Goal: Information Seeking & Learning: Learn about a topic

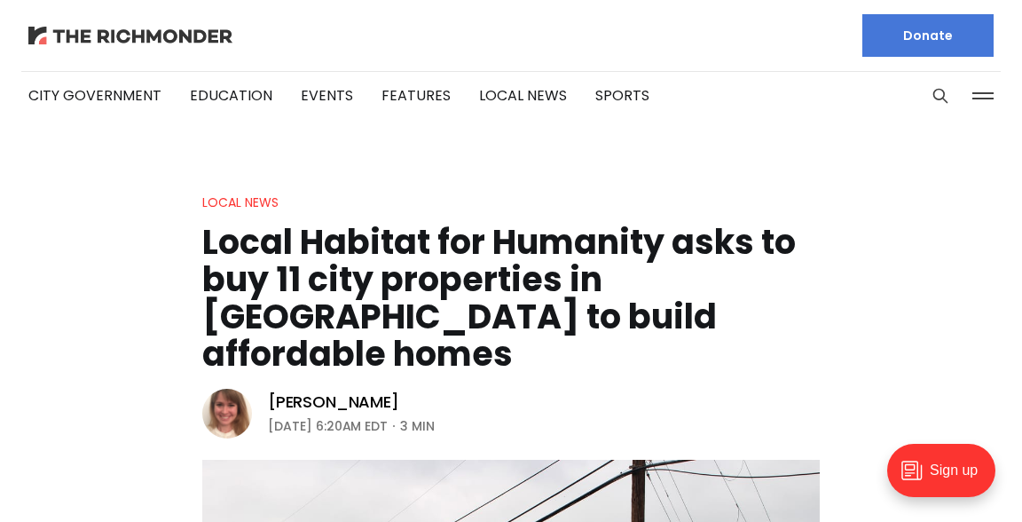
click at [114, 43] on img at bounding box center [130, 36] width 204 height 18
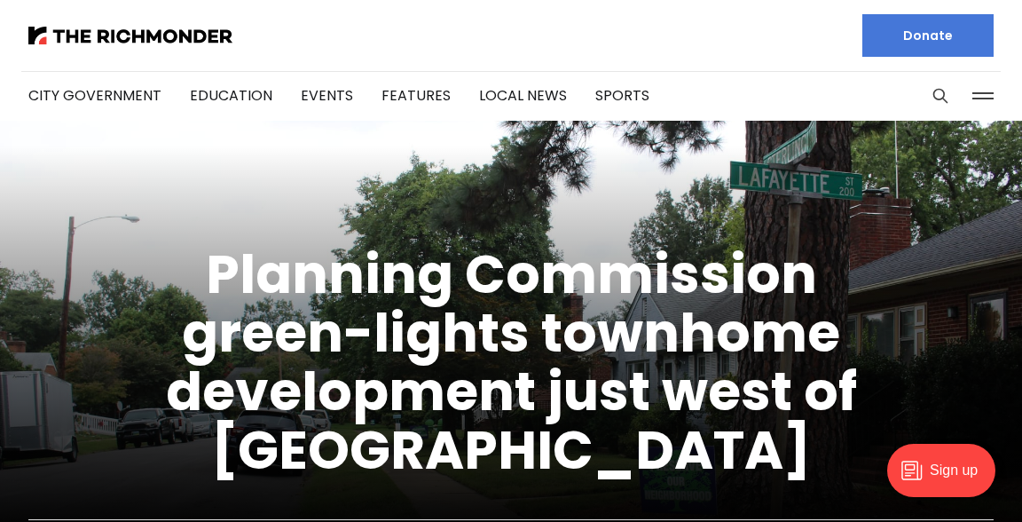
click at [929, 457] on div "Sign up" at bounding box center [941, 470] width 108 height 53
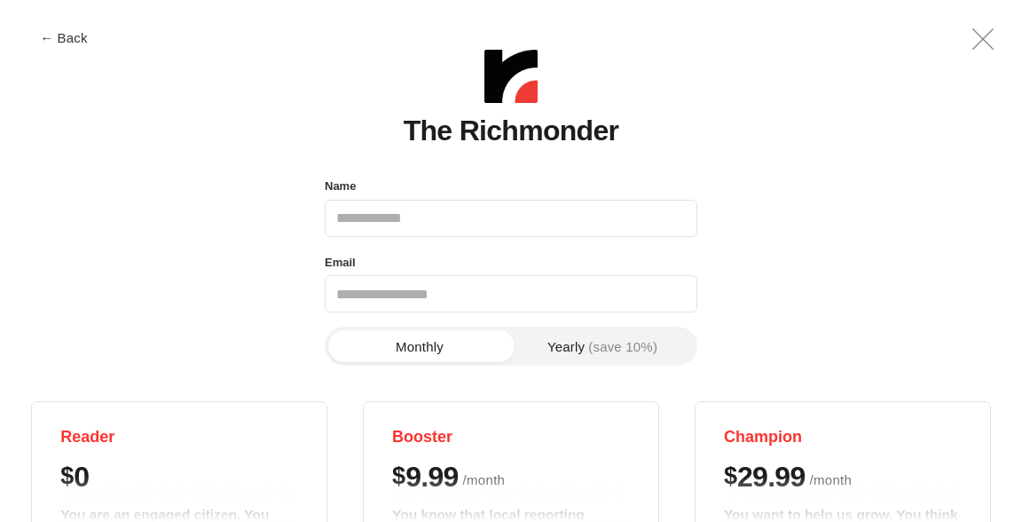
click at [991, 44] on icon ".a{fill:none;stroke:currentColor;stroke-linecap:round;stroke-linejoin:round;str…" at bounding box center [983, 39] width 43 height 43
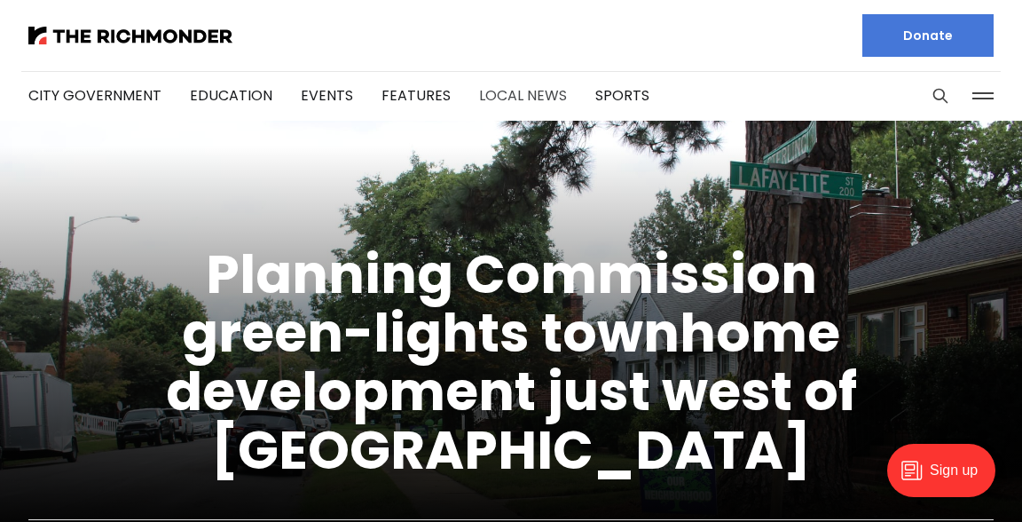
click at [514, 91] on link "Local News" at bounding box center [523, 95] width 88 height 20
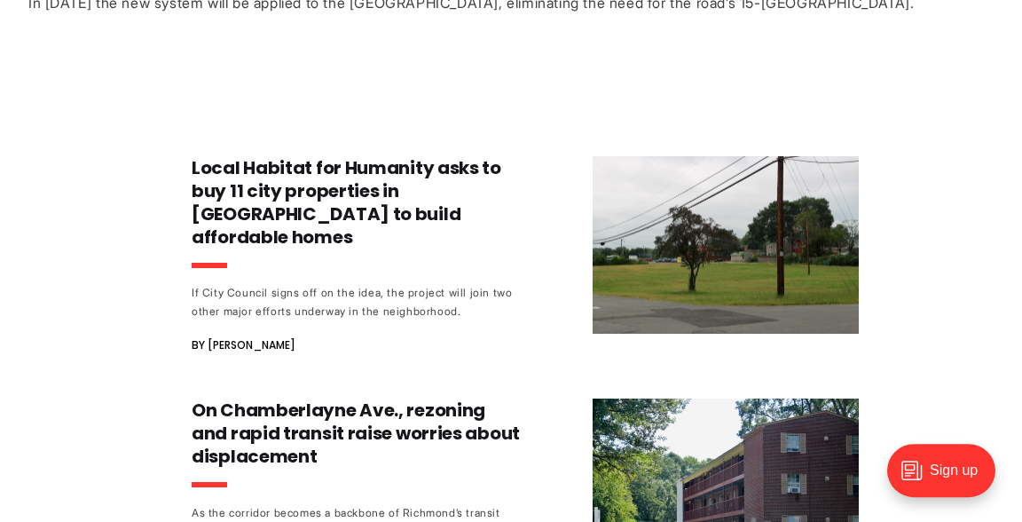
scroll to position [923, 0]
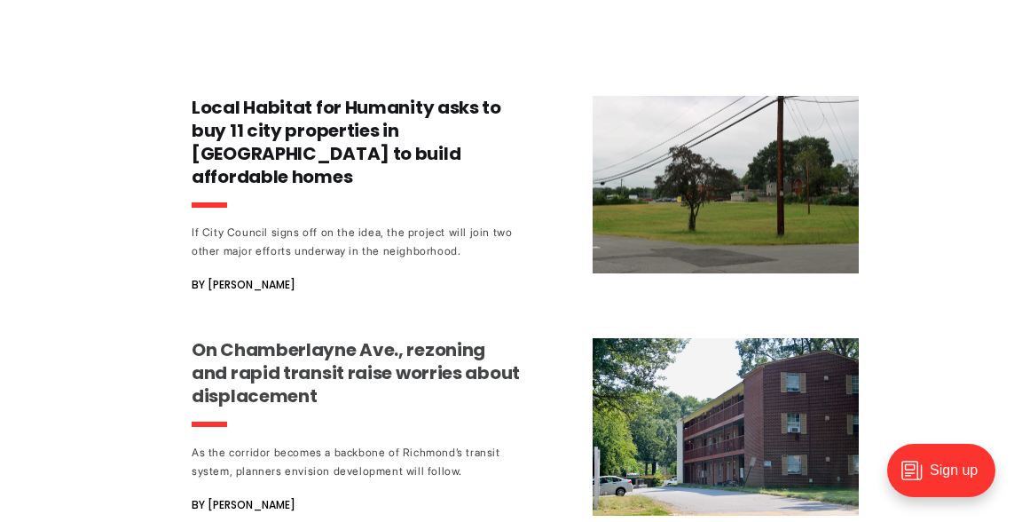
click at [474, 347] on h3 "On Chamberlayne Ave., rezoning and rapid transit raise worries about displaceme…" at bounding box center [357, 372] width 330 height 69
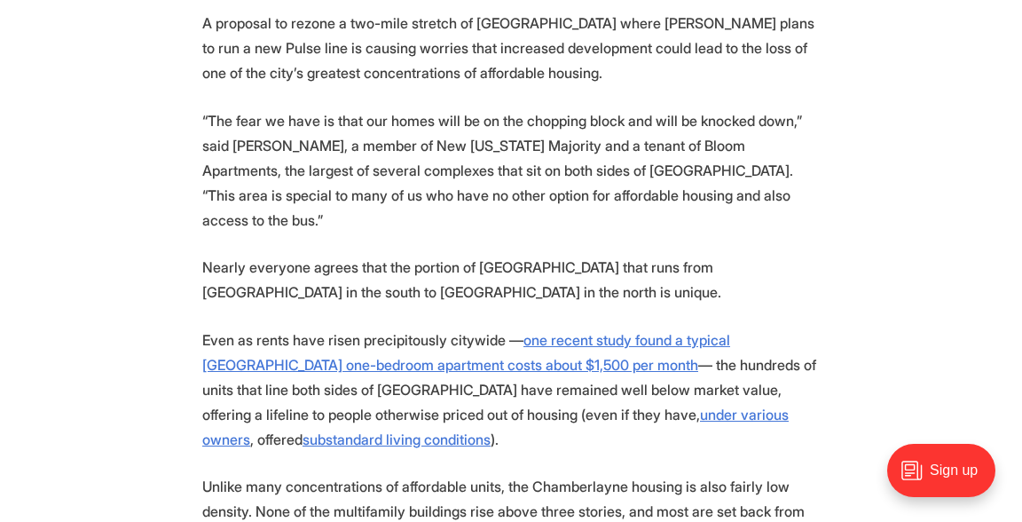
scroll to position [877, 0]
click at [728, 213] on p "“The fear we have is that our homes will be on the chopping block and will be k…" at bounding box center [511, 169] width 618 height 124
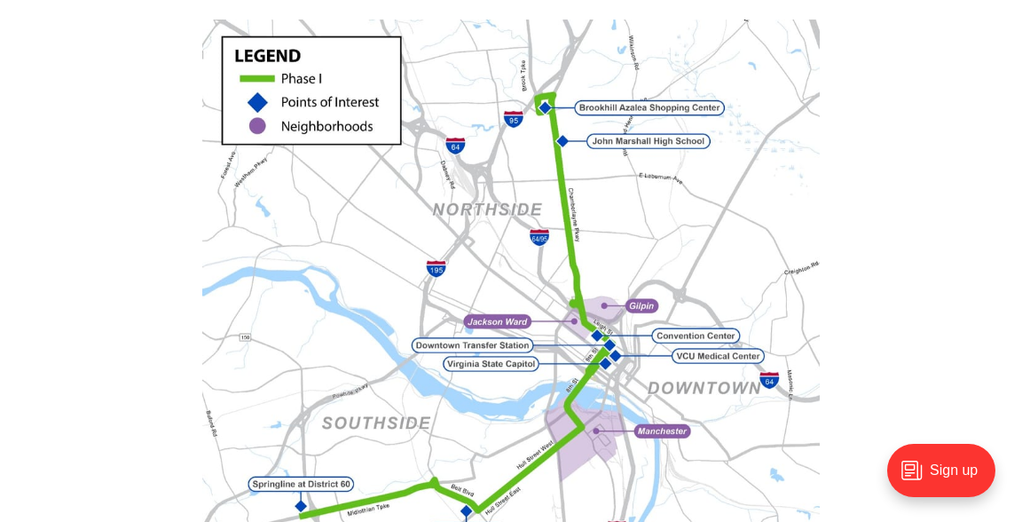
scroll to position [1702, 0]
click at [339, 311] on img at bounding box center [511, 311] width 618 height 582
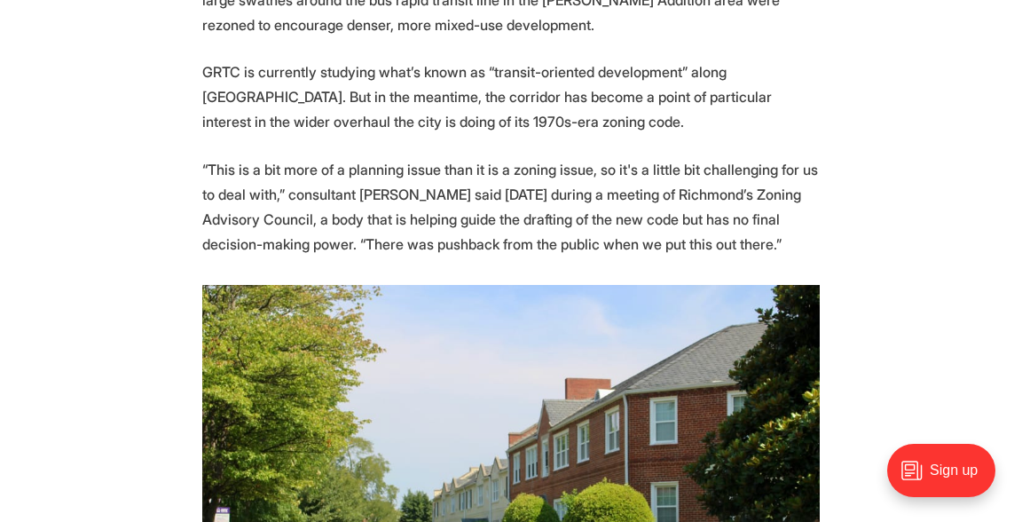
scroll to position [2534, 0]
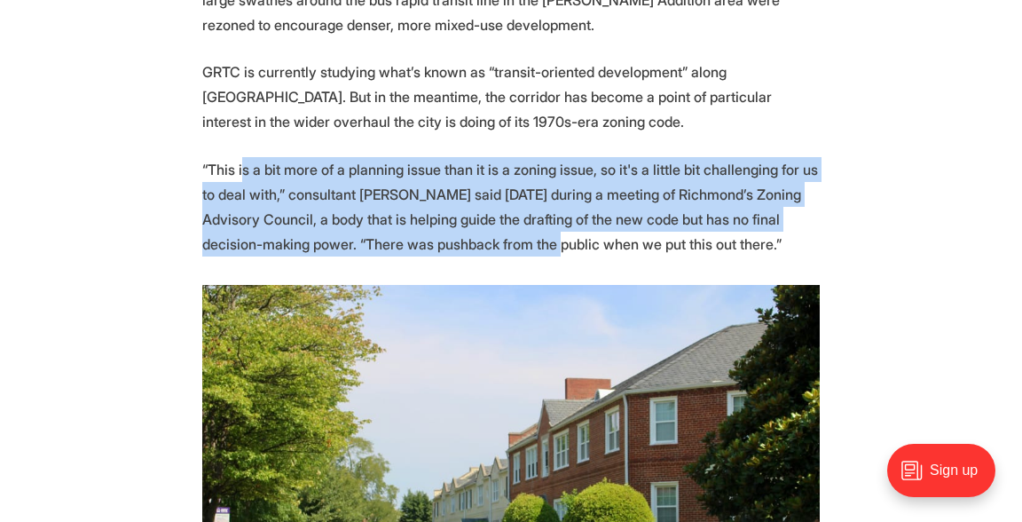
drag, startPoint x: 247, startPoint y: 145, endPoint x: 689, endPoint y: 228, distance: 449.8
click at [689, 228] on p "“This is a bit more of a planning issue than it is a zoning issue, so it's a li…" at bounding box center [511, 206] width 618 height 99
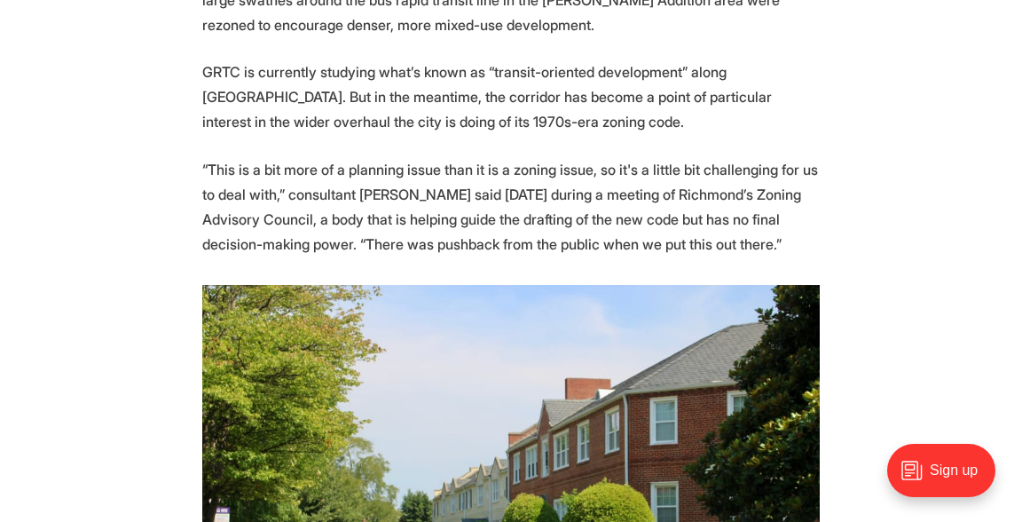
click at [689, 228] on p "“This is a bit more of a planning issue than it is a zoning issue, so it's a li…" at bounding box center [511, 206] width 618 height 99
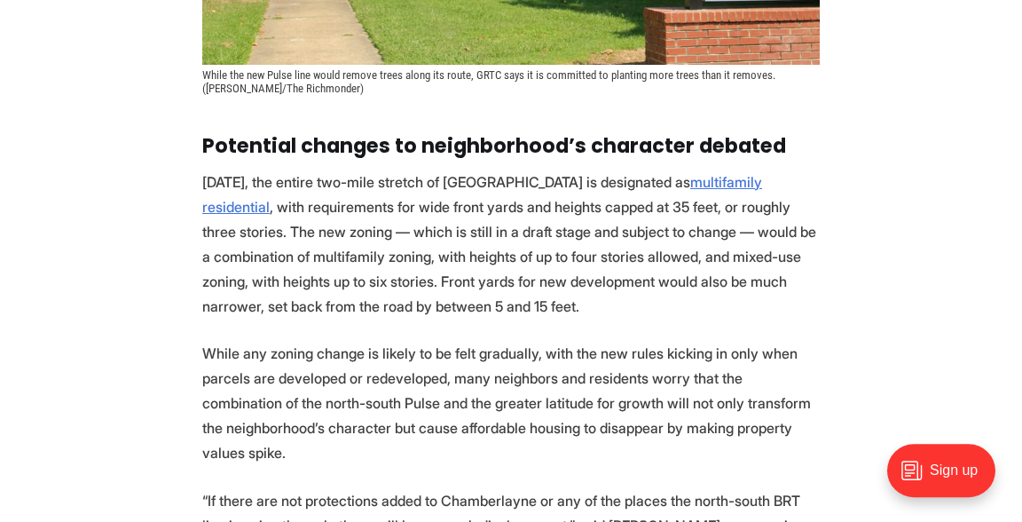
scroll to position [3166, 0]
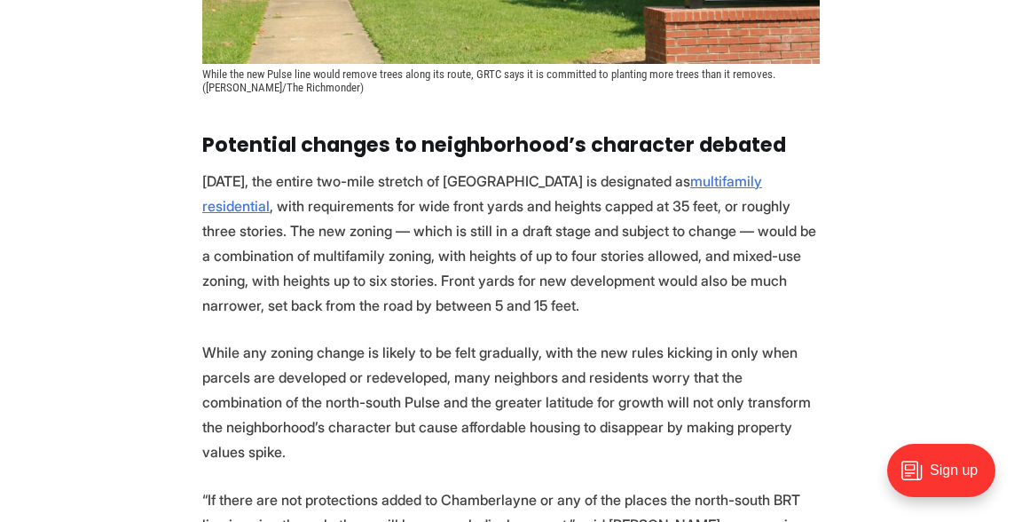
click at [371, 419] on p "While any zoning change is likely to be felt gradually, with the new rules kick…" at bounding box center [511, 402] width 618 height 124
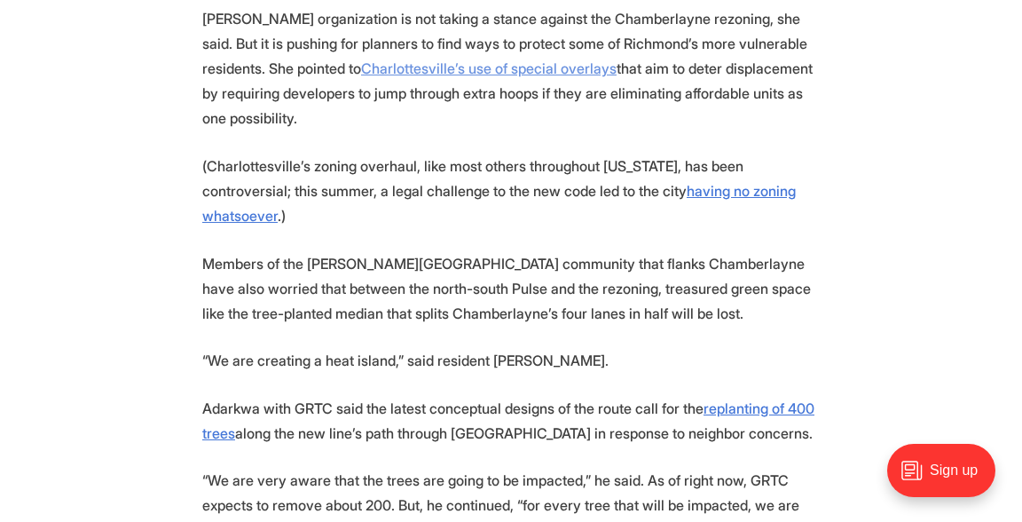
scroll to position [3745, 0]
click at [369, 315] on p "Members of the Ginter Park community that flanks Chamberlayne have also worried…" at bounding box center [511, 287] width 618 height 75
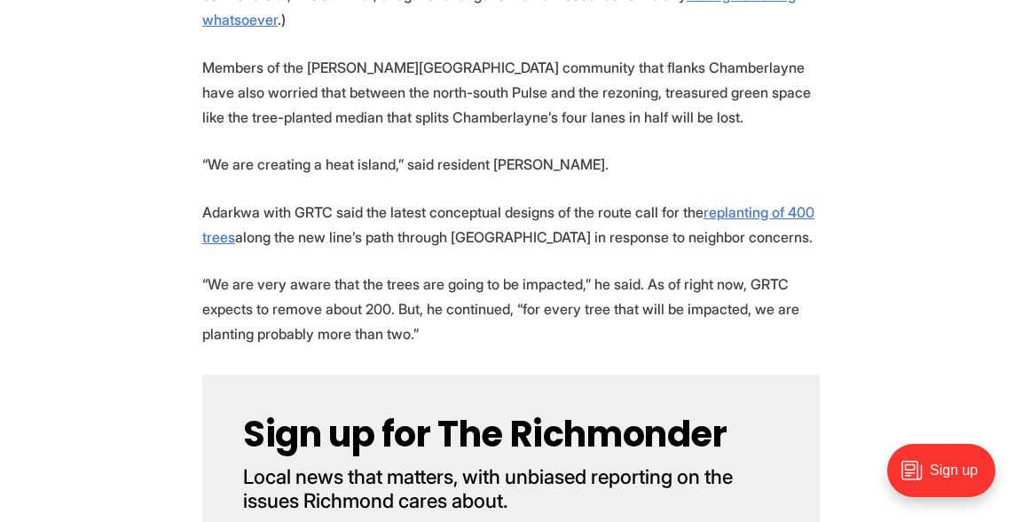
scroll to position [3939, 0]
